Goal: Task Accomplishment & Management: Manage account settings

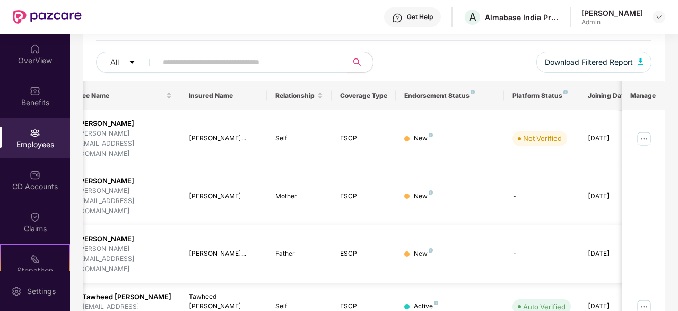
scroll to position [0, 90]
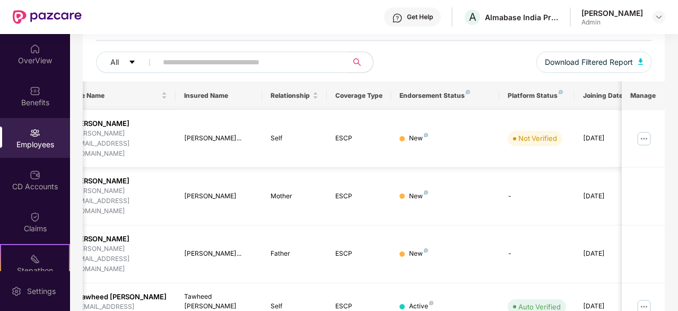
click at [644, 130] on img at bounding box center [644, 138] width 17 height 17
click at [535, 225] on td "-" at bounding box center [536, 254] width 75 height 58
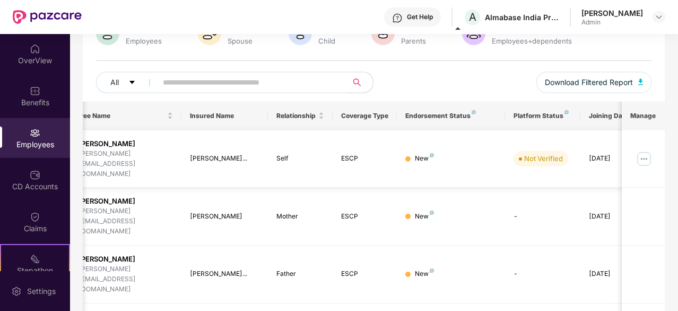
scroll to position [0, 101]
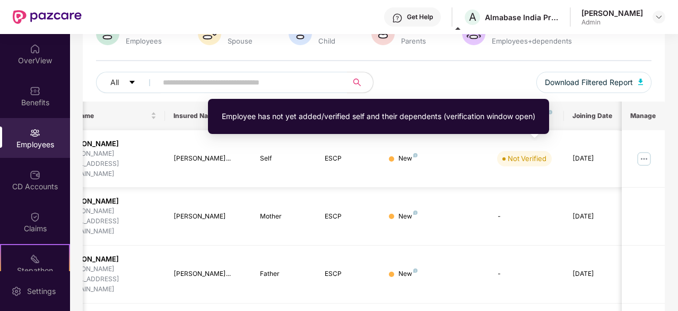
click at [523, 153] on div "Not Verified" at bounding box center [527, 158] width 39 height 11
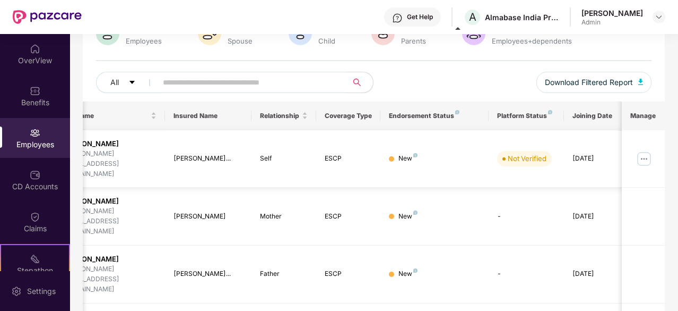
scroll to position [0, 0]
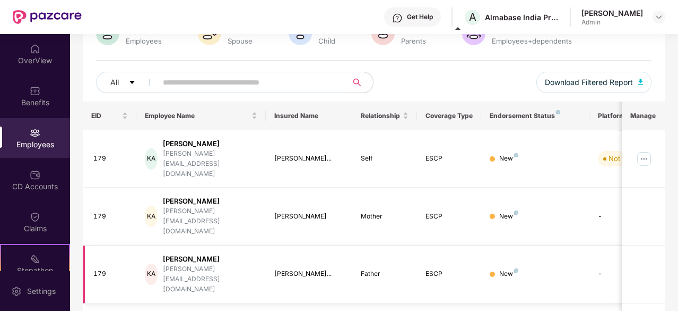
click at [199, 264] on div "[PERSON_NAME][EMAIL_ADDRESS][DOMAIN_NAME]" at bounding box center [210, 279] width 94 height 30
click at [211, 264] on div "[PERSON_NAME][EMAIL_ADDRESS][DOMAIN_NAME]" at bounding box center [210, 279] width 94 height 30
click at [247, 264] on div "[PERSON_NAME][EMAIL_ADDRESS][DOMAIN_NAME]" at bounding box center [210, 279] width 94 height 30
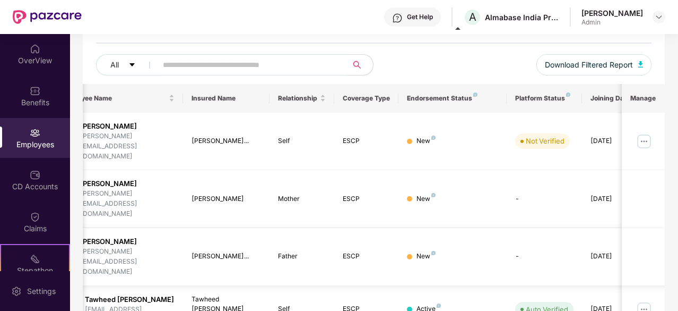
scroll to position [0, 106]
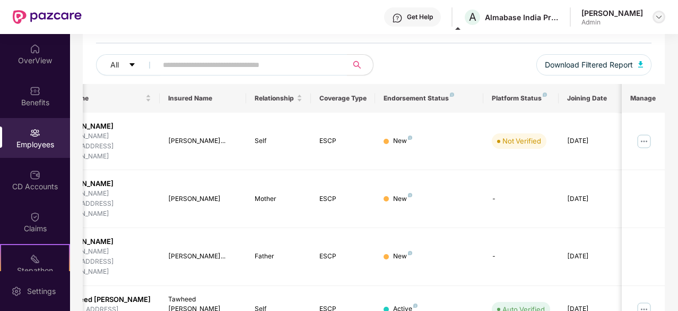
click at [657, 21] on img at bounding box center [659, 17] width 8 height 8
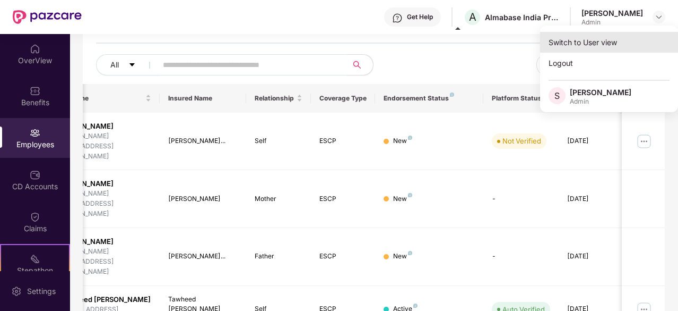
click at [602, 44] on div "Switch to User view" at bounding box center [609, 42] width 138 height 21
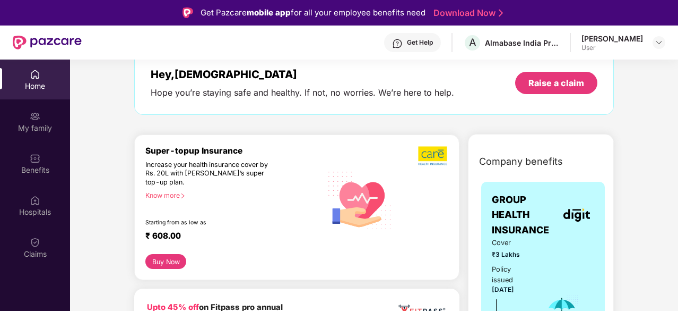
scroll to position [0, 0]
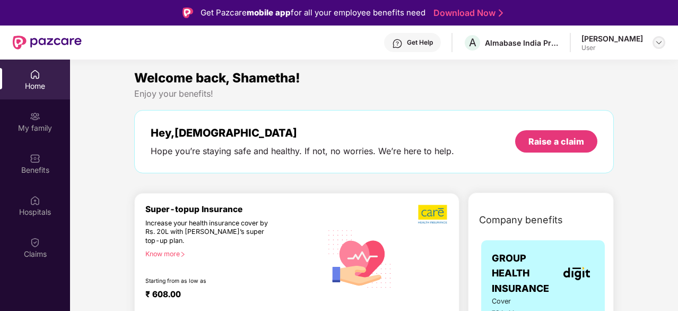
click at [660, 42] on img at bounding box center [659, 42] width 8 height 8
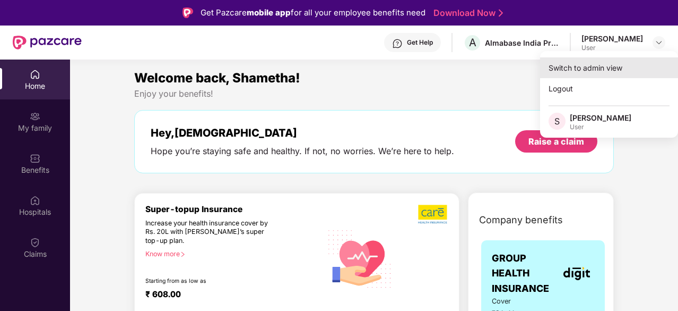
click at [580, 71] on div "Switch to admin view" at bounding box center [609, 67] width 138 height 21
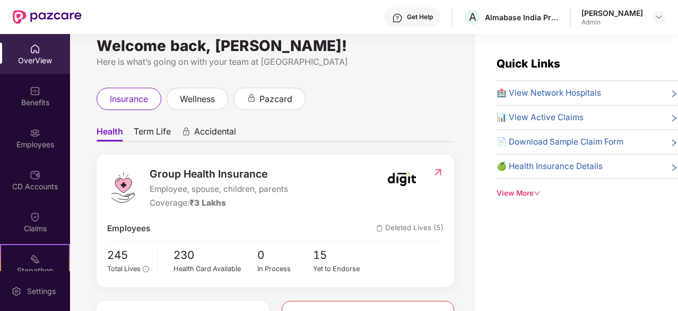
scroll to position [15, 0]
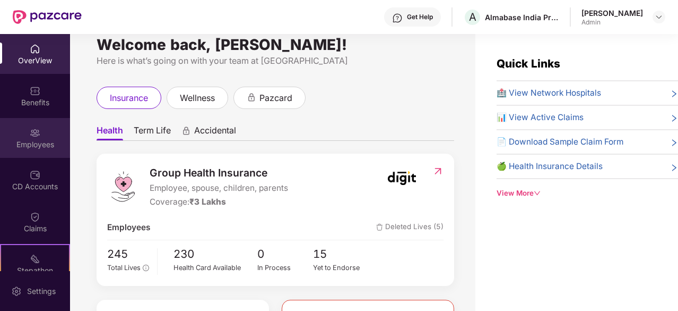
click at [35, 139] on div "Employees" at bounding box center [35, 144] width 70 height 11
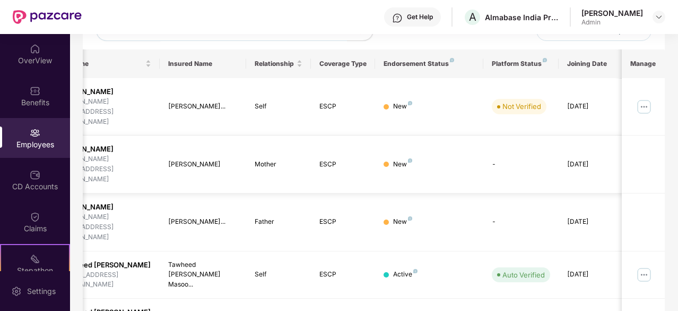
scroll to position [148, 0]
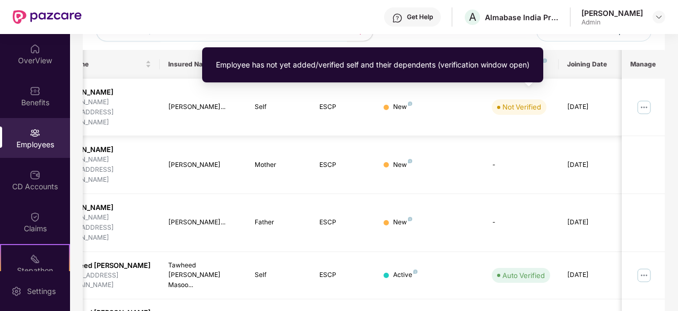
click at [529, 101] on div "Not Verified" at bounding box center [522, 106] width 39 height 11
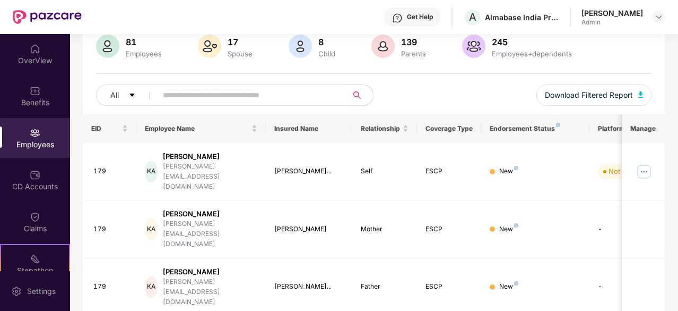
scroll to position [0, 0]
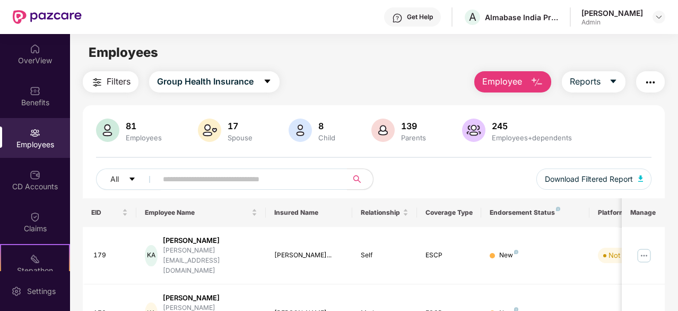
click at [537, 87] on img "button" at bounding box center [537, 82] width 13 height 13
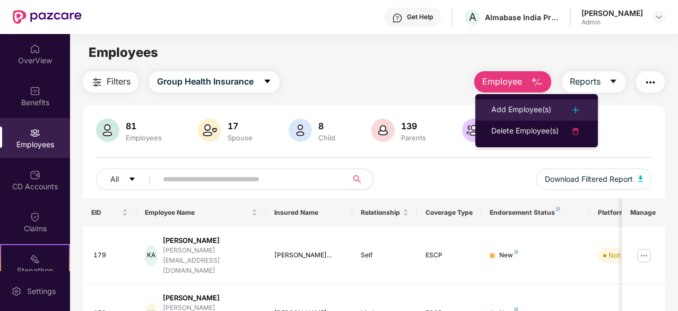
click at [575, 113] on img at bounding box center [576, 110] width 13 height 13
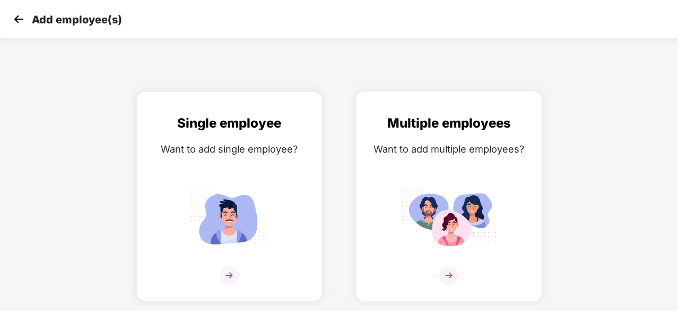
click at [459, 197] on img at bounding box center [449, 218] width 96 height 66
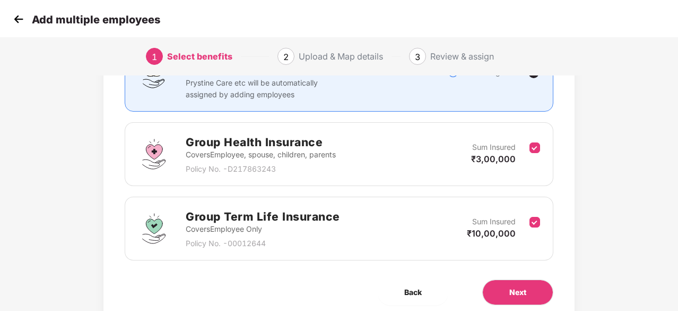
scroll to position [155, 0]
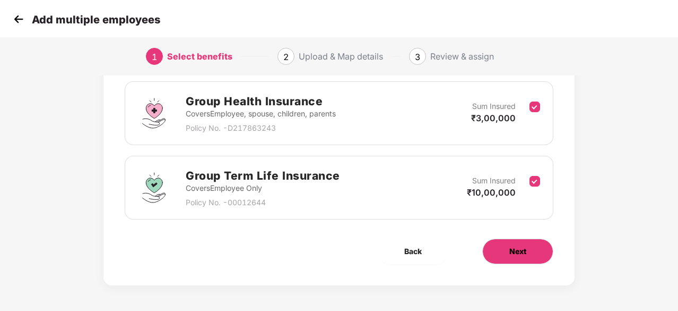
click at [528, 243] on button "Next" at bounding box center [517, 250] width 71 height 25
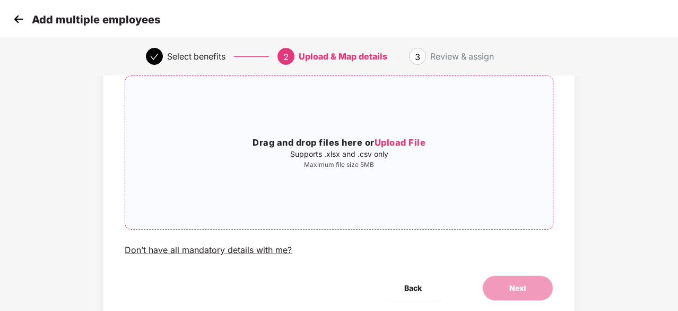
scroll to position [75, 1]
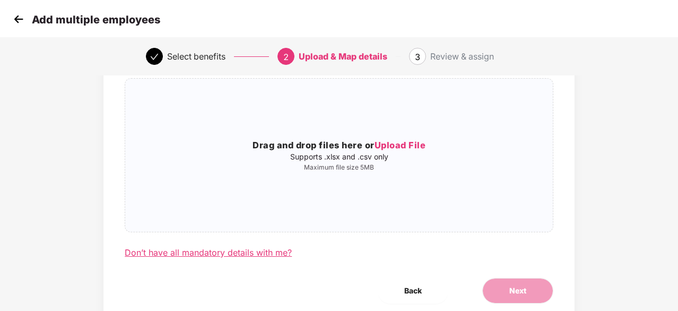
click at [270, 256] on div "Don’t have all mandatory details with me?" at bounding box center [208, 252] width 167 height 11
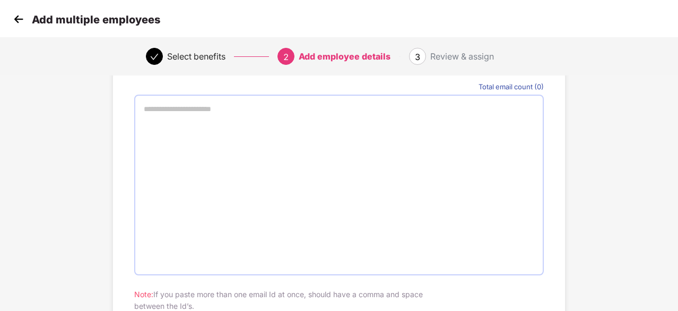
scroll to position [98, 0]
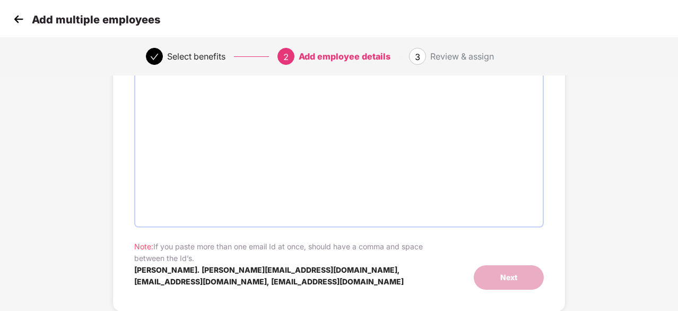
click at [24, 14] on img at bounding box center [19, 19] width 16 height 16
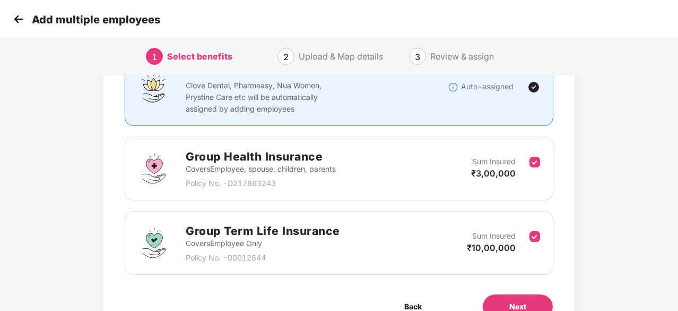
scroll to position [155, 0]
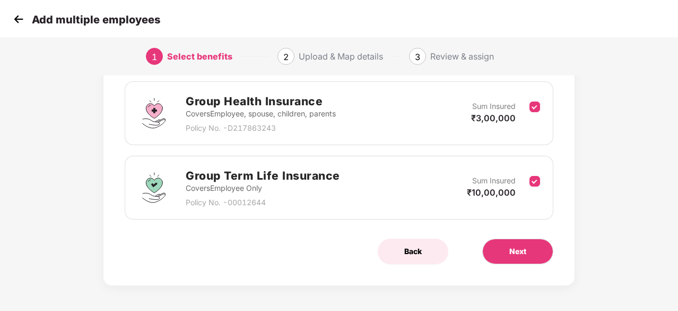
click at [407, 254] on span "Back" at bounding box center [413, 251] width 18 height 12
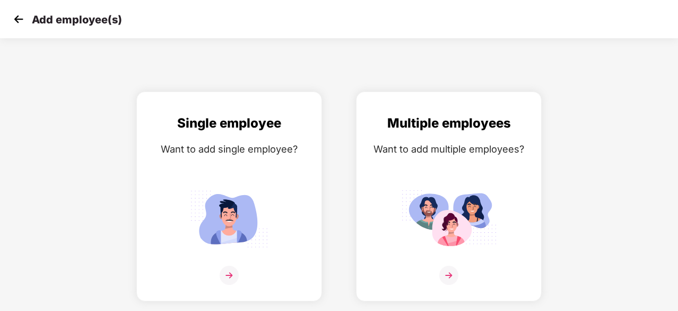
click at [21, 20] on img at bounding box center [19, 19] width 16 height 16
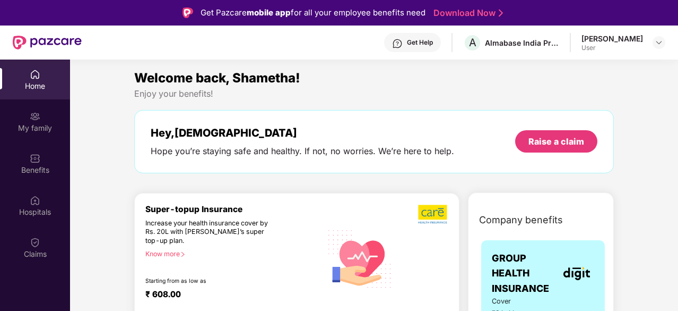
scroll to position [23, 0]
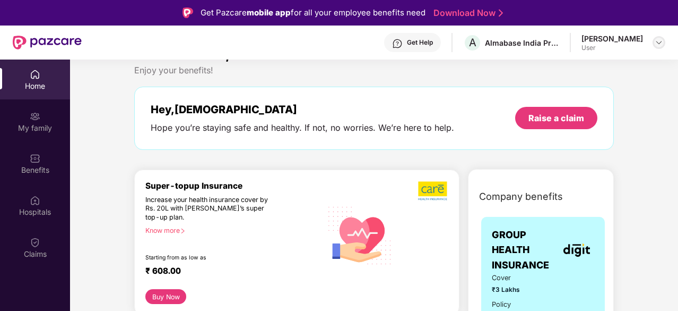
click at [656, 43] on img at bounding box center [659, 42] width 8 height 8
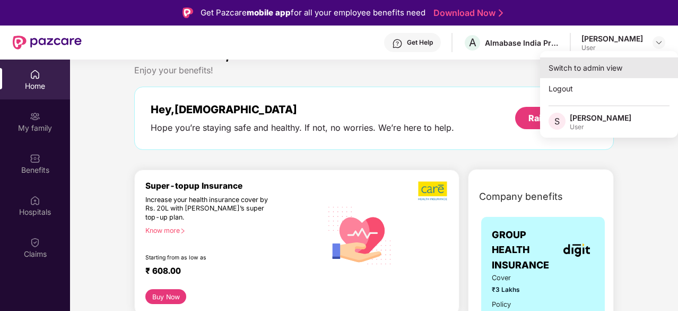
click at [589, 69] on div "Switch to admin view" at bounding box center [609, 67] width 138 height 21
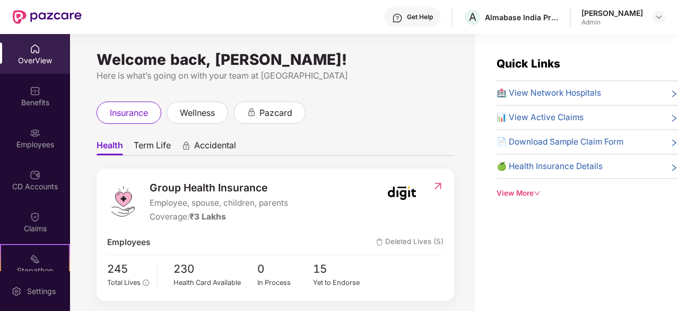
click at [31, 139] on div "Employees" at bounding box center [35, 144] width 70 height 11
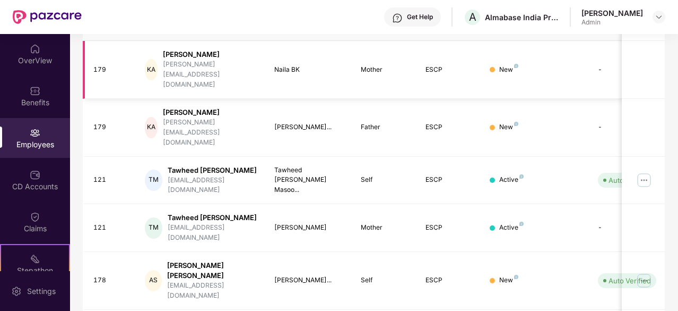
scroll to position [339, 0]
